Goal: Navigation & Orientation: Go to known website

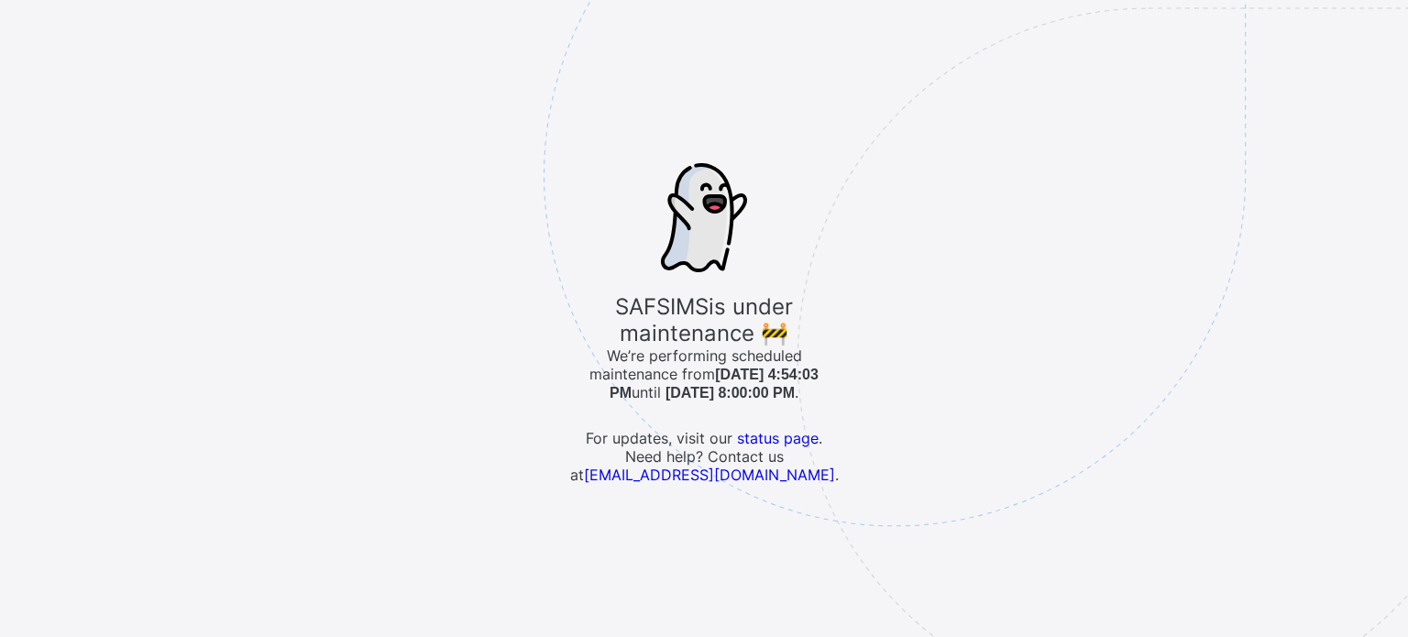
click at [776, 436] on img at bounding box center [1022, 267] width 956 height 887
click at [797, 439] on img at bounding box center [1022, 267] width 956 height 887
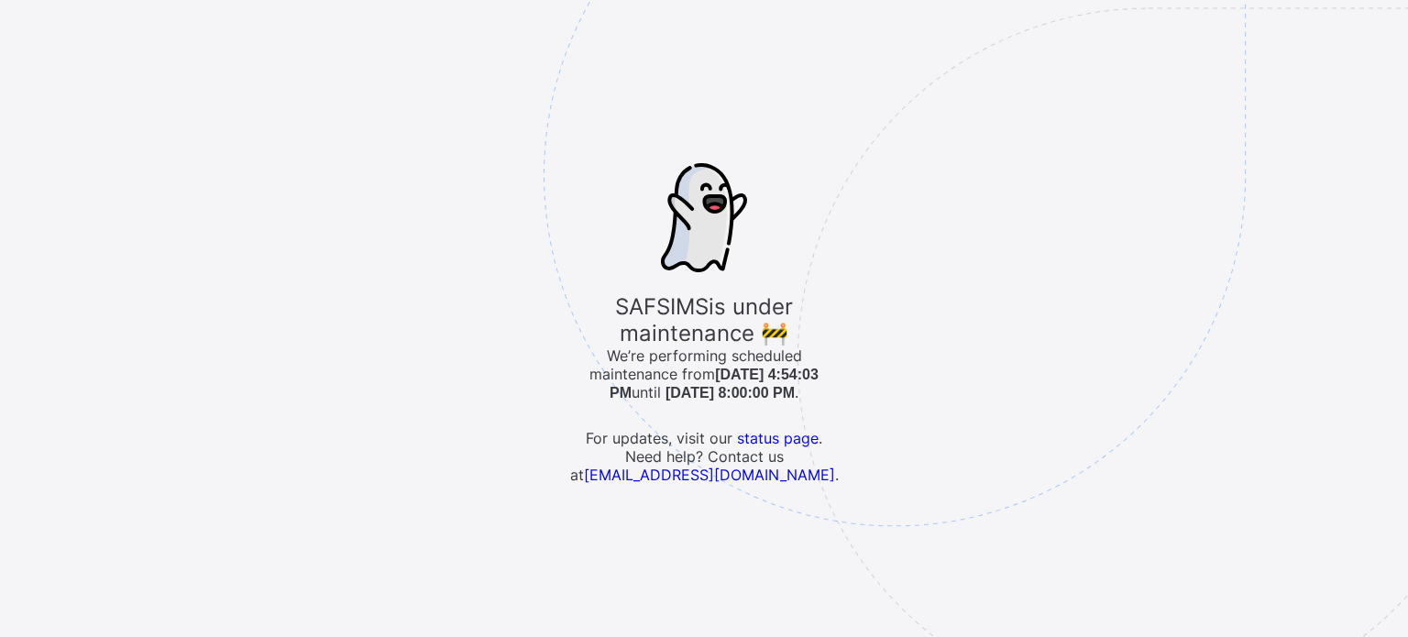
click at [794, 439] on img at bounding box center [1022, 267] width 956 height 887
click at [793, 439] on img at bounding box center [1022, 267] width 956 height 887
click at [731, 479] on img at bounding box center [1022, 267] width 956 height 887
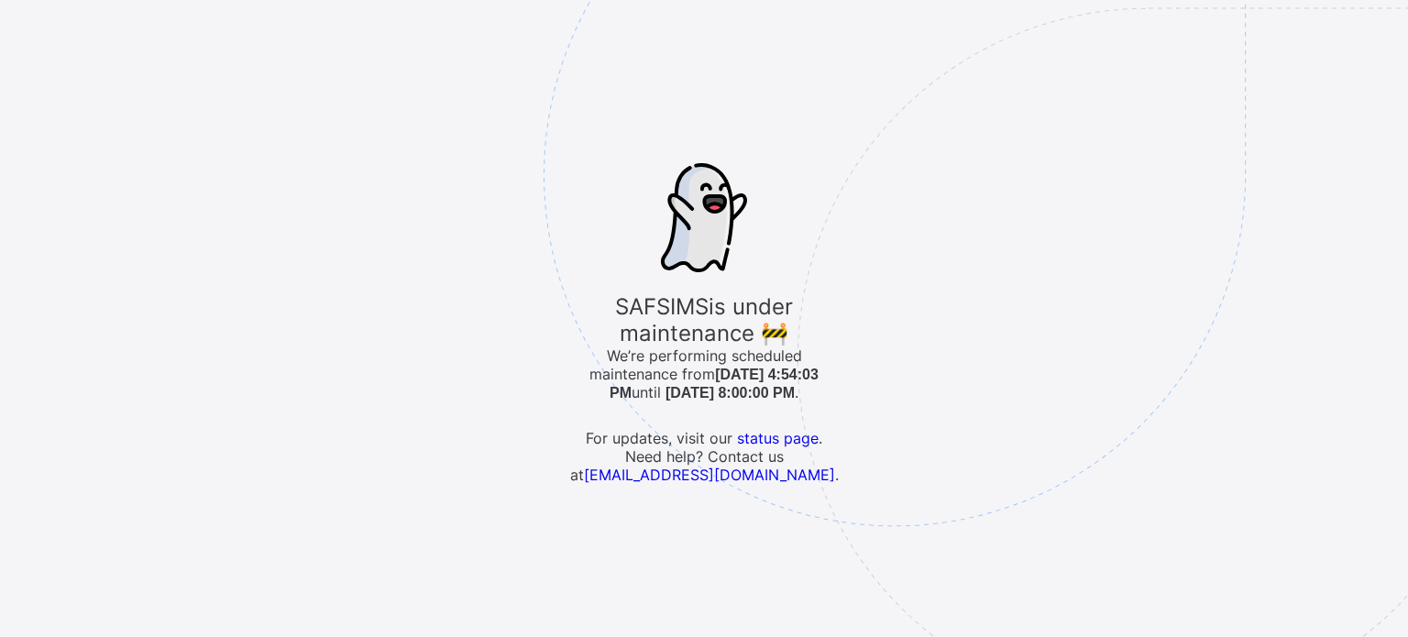
click at [731, 479] on img at bounding box center [1022, 267] width 956 height 887
click at [767, 438] on img at bounding box center [1022, 267] width 956 height 887
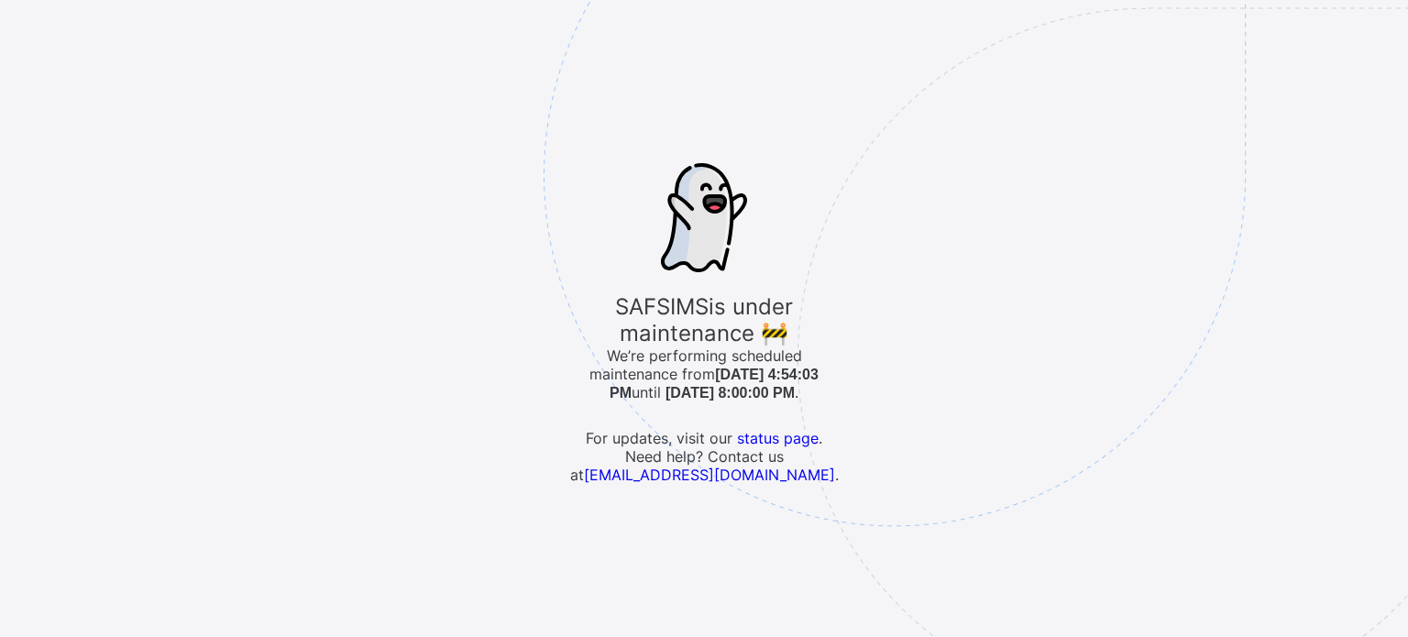
click at [691, 480] on img at bounding box center [1022, 267] width 956 height 887
click at [691, 476] on img at bounding box center [1022, 267] width 956 height 887
click at [691, 475] on img at bounding box center [1022, 267] width 956 height 887
